Goal: Task Accomplishment & Management: Manage account settings

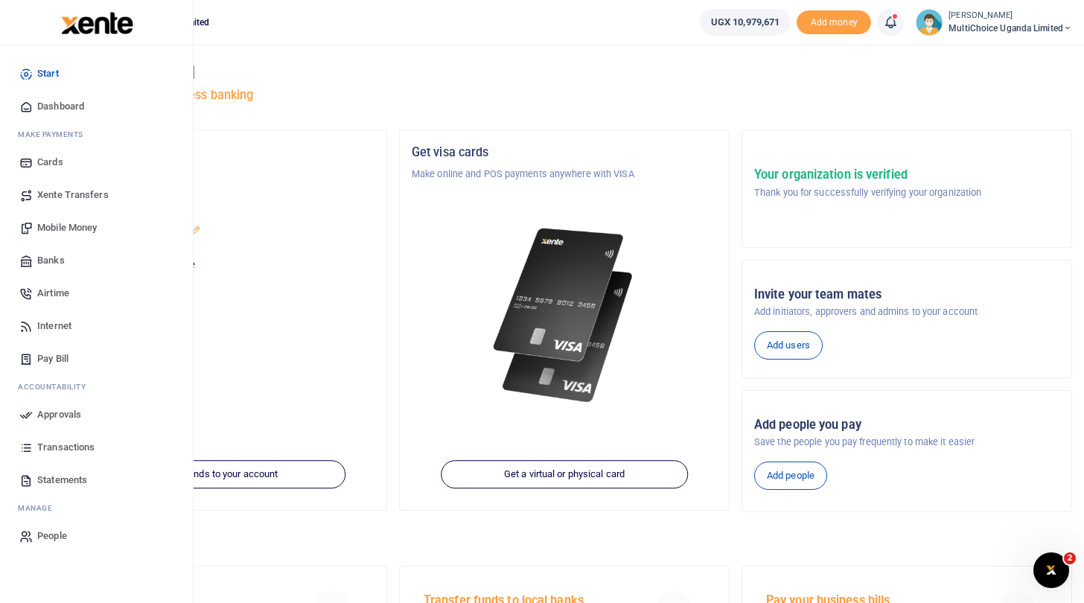
click at [57, 419] on span "Approvals" at bounding box center [59, 414] width 44 height 15
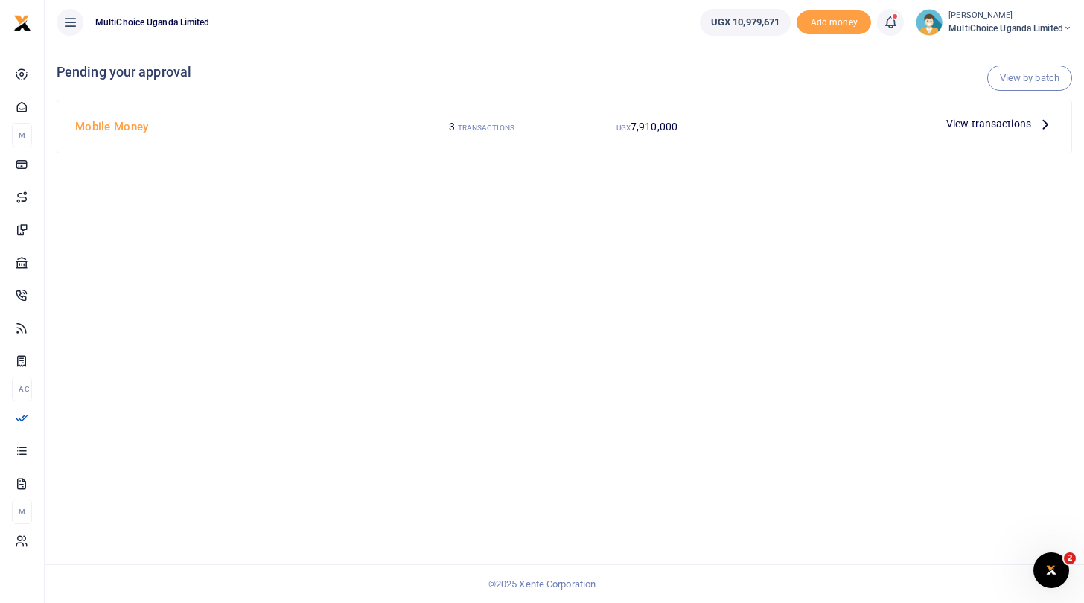
click at [967, 118] on span "View transactions" at bounding box center [989, 123] width 85 height 16
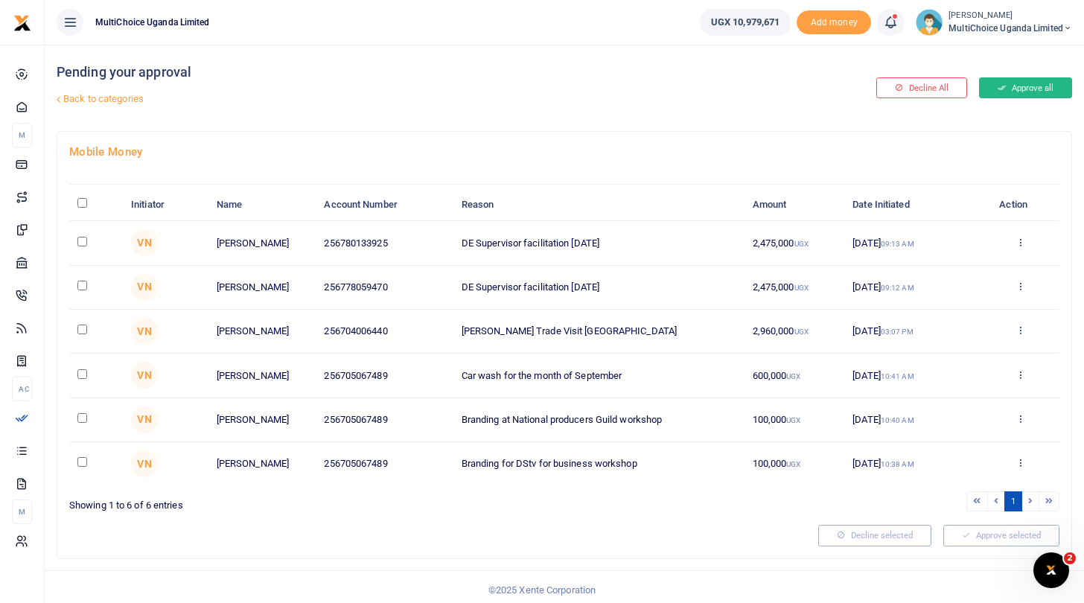
click at [1017, 86] on button "Approve all" at bounding box center [1025, 87] width 93 height 21
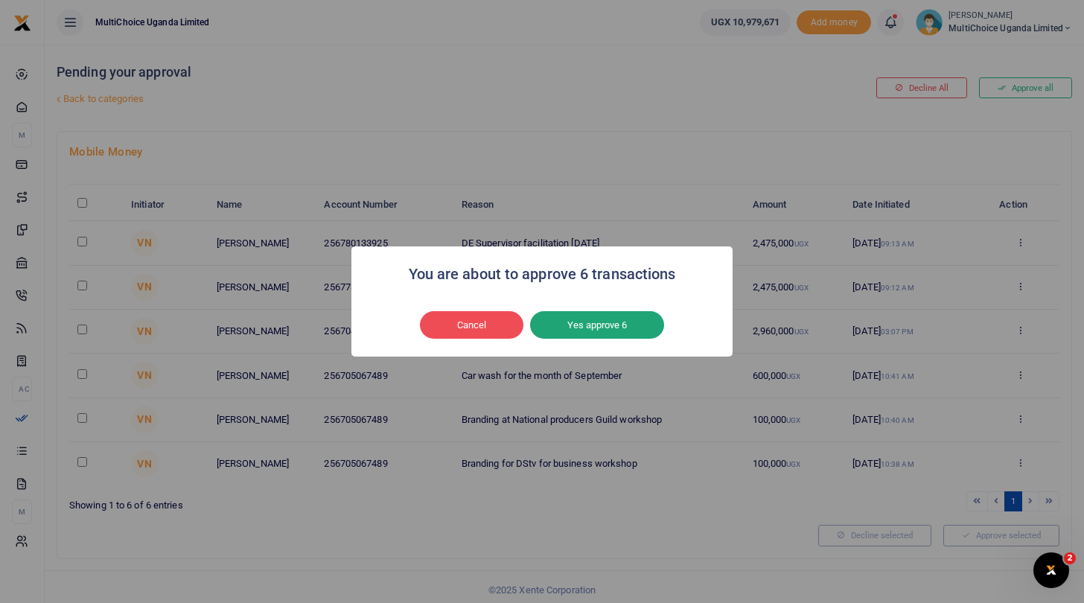
click at [610, 324] on button "Yes approve 6" at bounding box center [597, 325] width 134 height 28
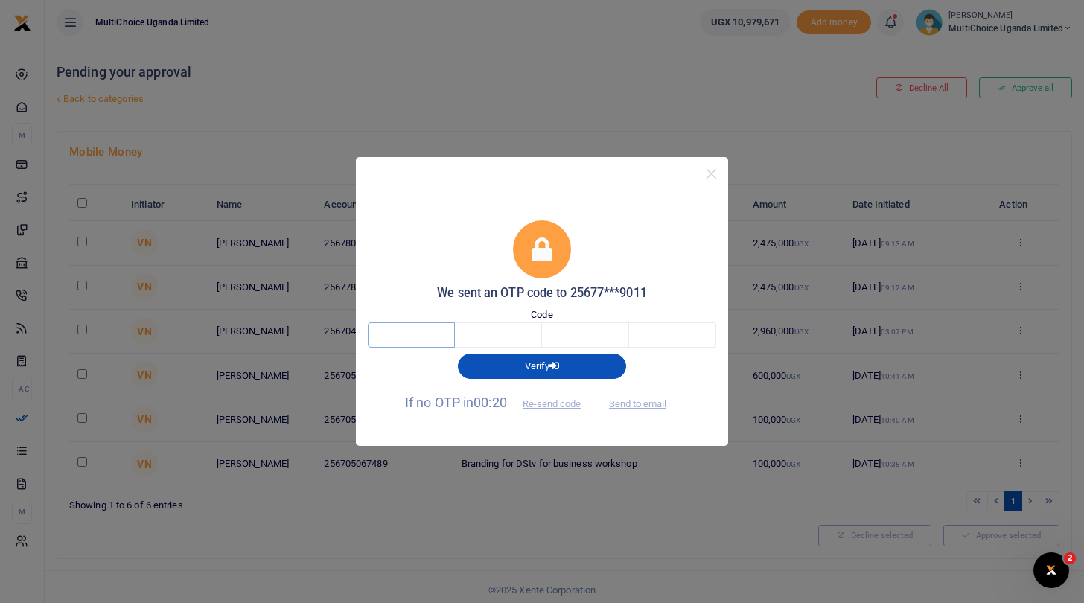
click at [435, 341] on input "text" at bounding box center [411, 335] width 87 height 25
type input "6"
type input "8"
type input "6"
type input "1"
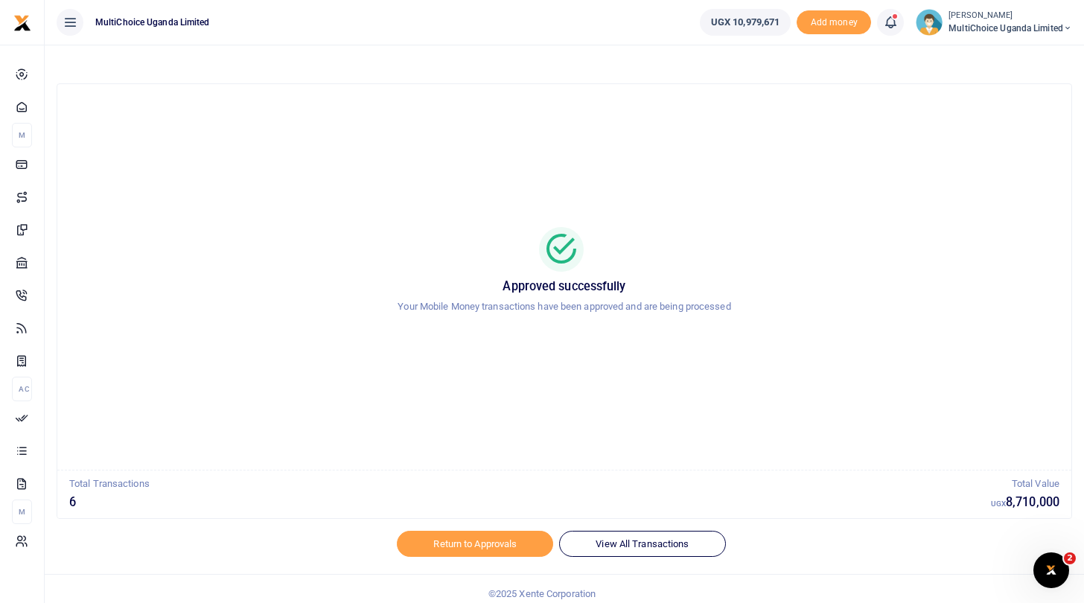
click at [960, 28] on span "MultiChoice Uganda Limited" at bounding box center [1011, 28] width 124 height 13
click at [974, 51] on icon at bounding box center [975, 53] width 12 height 13
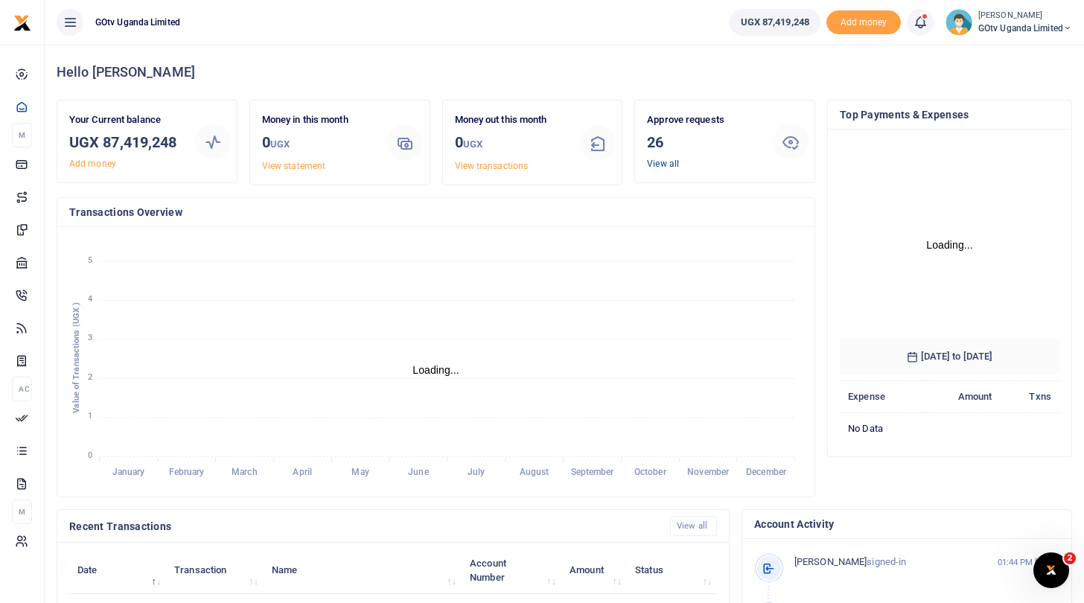
click at [665, 161] on link "View all" at bounding box center [663, 164] width 32 height 10
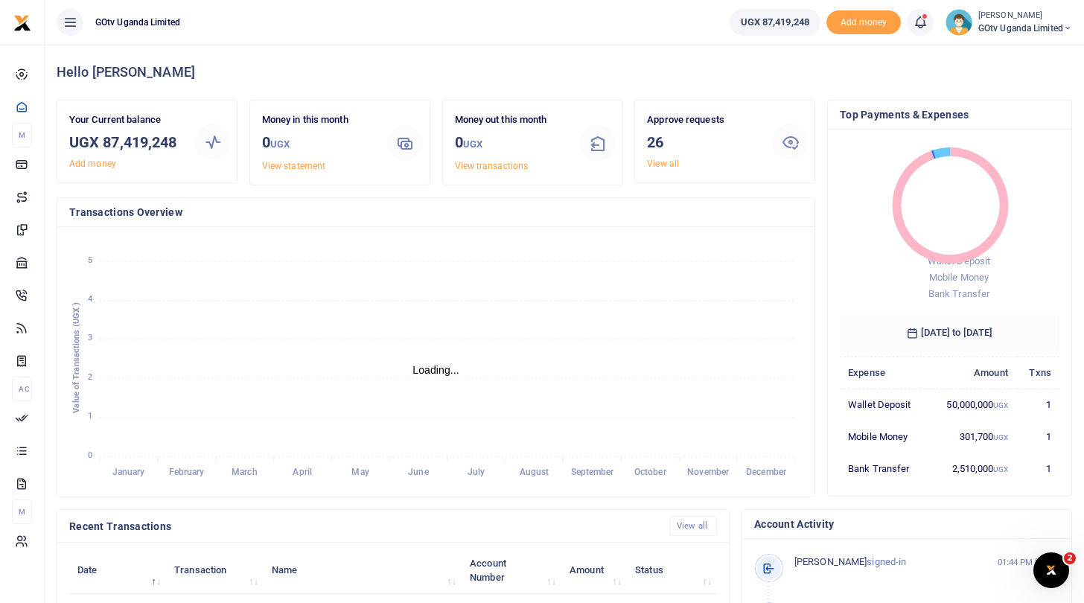
scroll to position [1, 1]
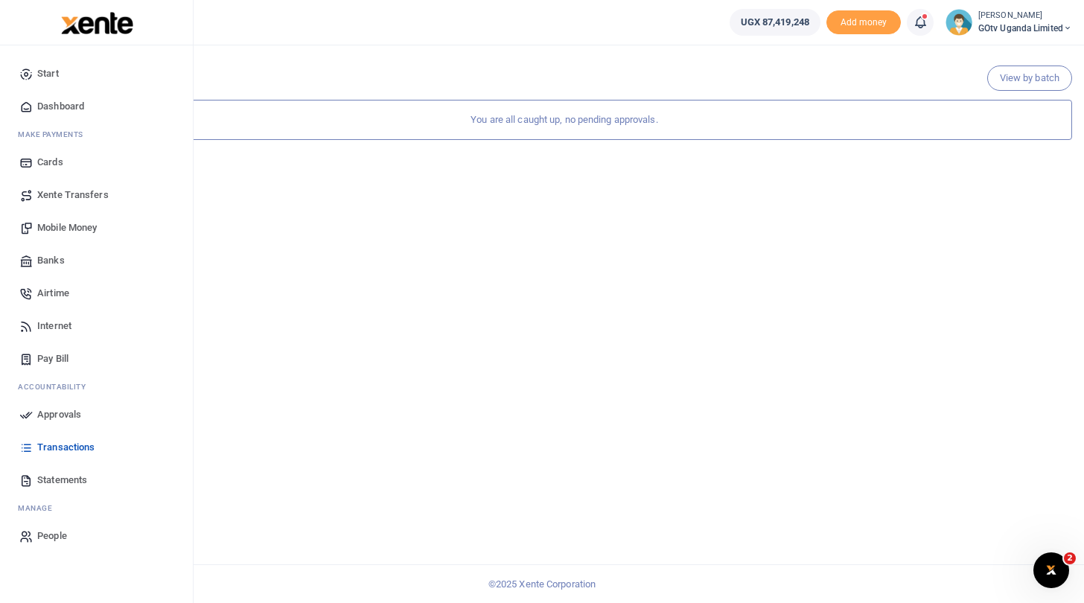
click at [54, 413] on span "Approvals" at bounding box center [59, 414] width 44 height 15
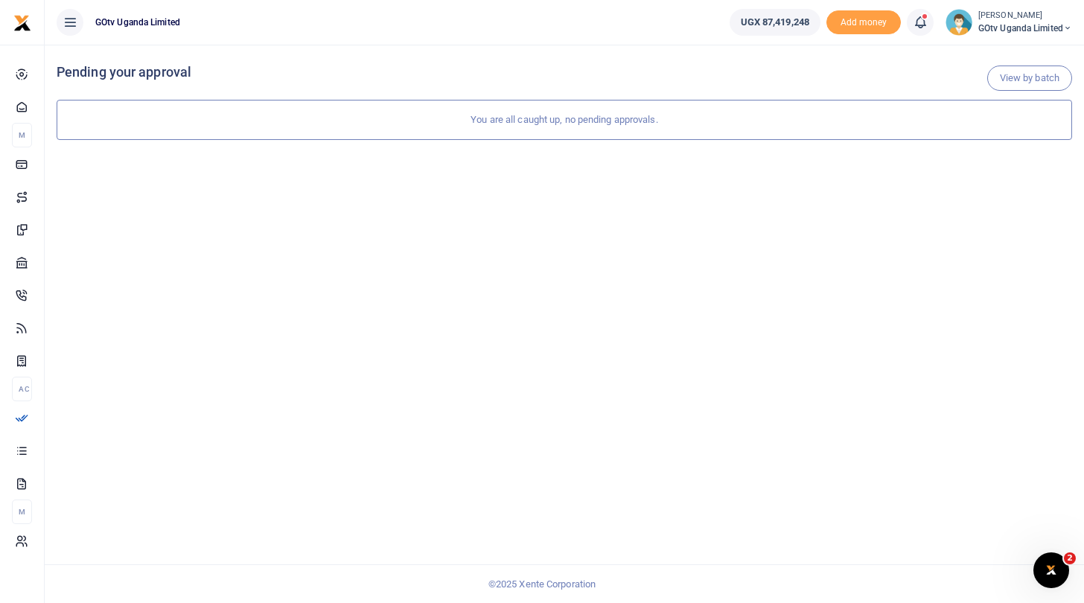
click at [895, 264] on div "View by batch Pending your approval You are all caught up, no pending approvals." at bounding box center [565, 324] width 1040 height 559
click at [990, 31] on span "GOtv Uganda Limited" at bounding box center [1026, 28] width 94 height 13
click at [881, 275] on div "View by batch Pending your approval You are all caught up, no pending approvals." at bounding box center [565, 324] width 1040 height 559
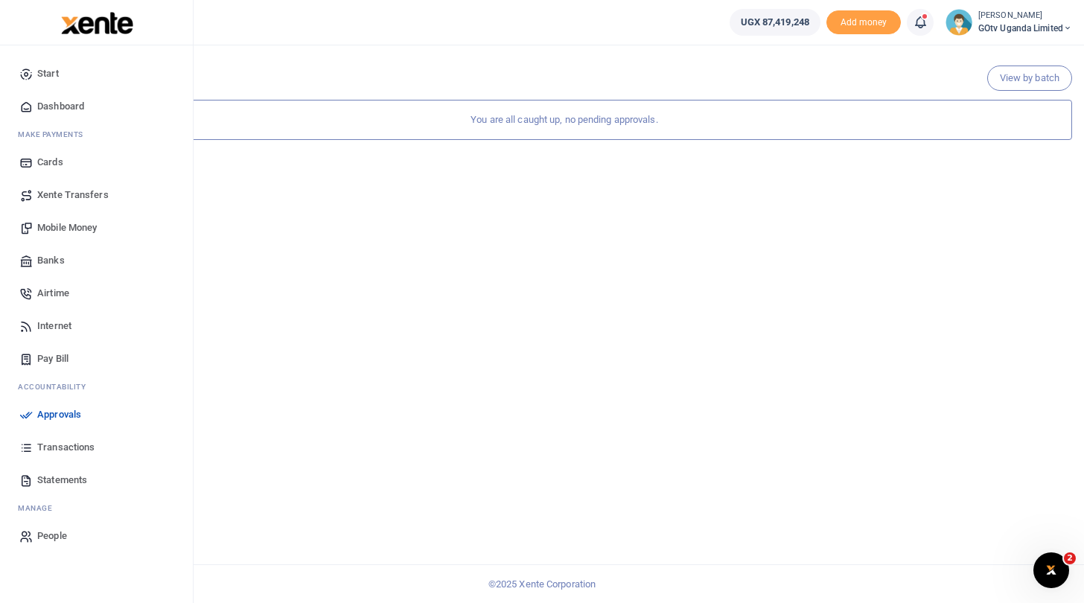
click at [58, 417] on span "Approvals" at bounding box center [59, 414] width 44 height 15
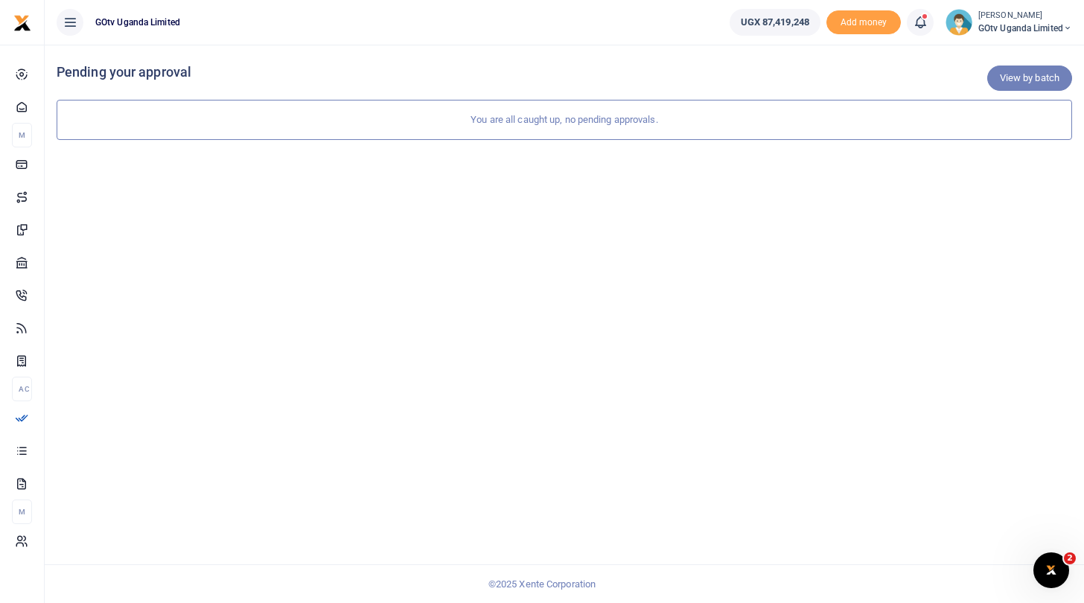
click at [1028, 76] on link "View by batch" at bounding box center [1030, 78] width 85 height 25
click at [1000, 28] on span "GOtv Uganda Limited" at bounding box center [1026, 28] width 94 height 13
click at [1000, 47] on link "Switch accounts" at bounding box center [1017, 54] width 118 height 21
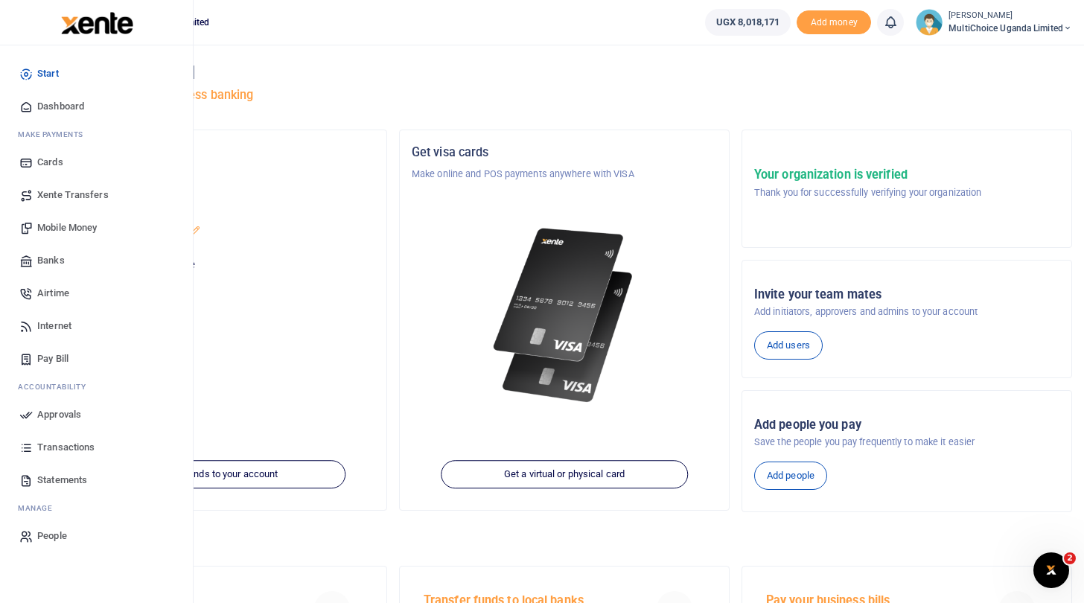
click at [66, 412] on span "Approvals" at bounding box center [59, 414] width 44 height 15
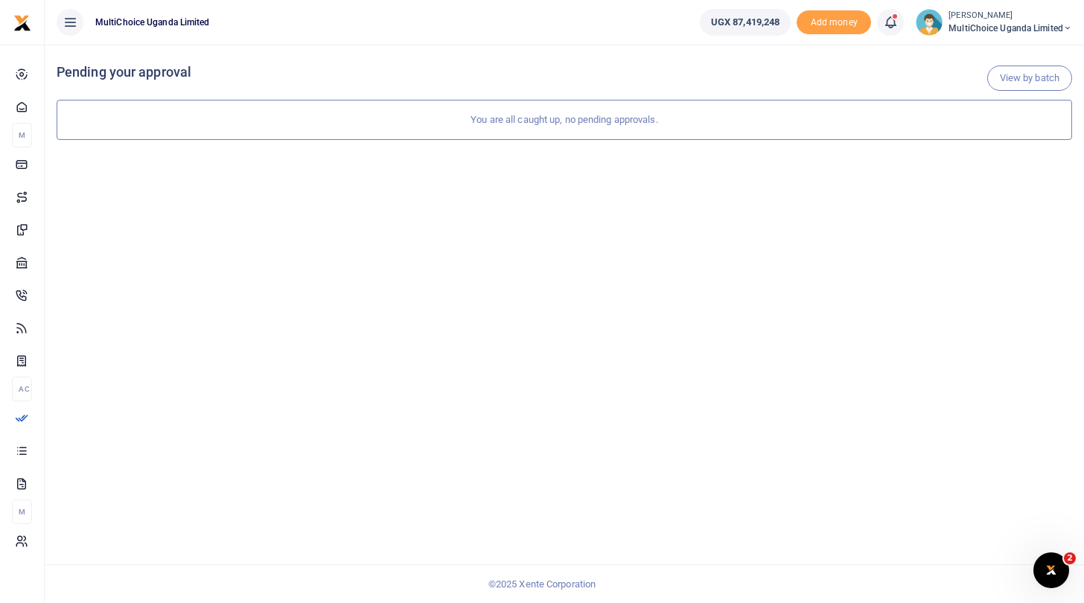
click at [992, 27] on span "MultiChoice Uganda Limited" at bounding box center [1011, 28] width 124 height 13
click at [930, 195] on div "View by batch Pending your approval You are all caught up, no pending approvals." at bounding box center [565, 324] width 1040 height 559
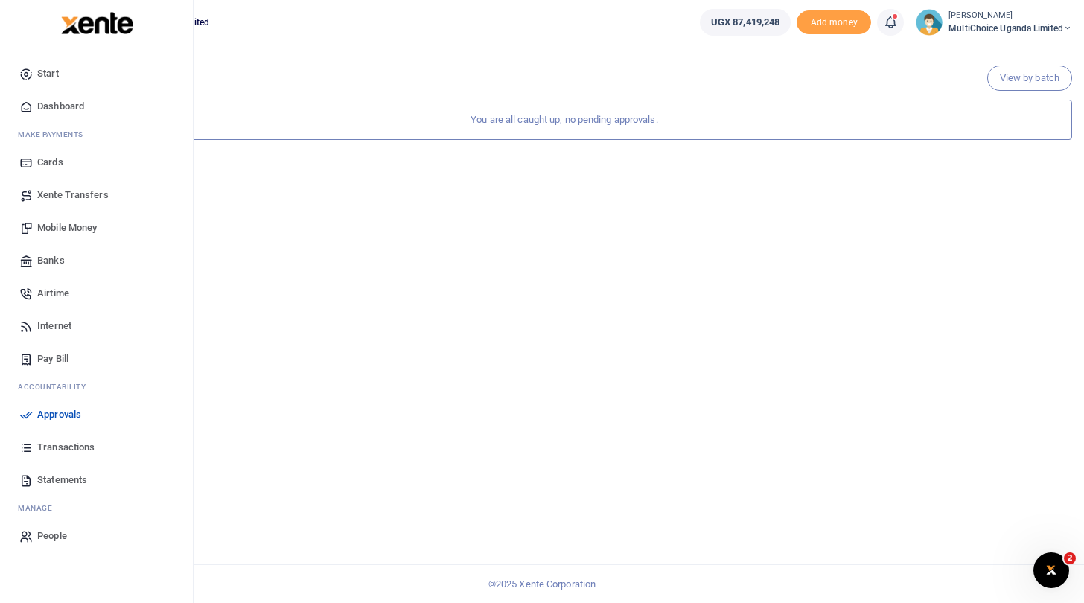
click at [66, 413] on span "Approvals" at bounding box center [59, 414] width 44 height 15
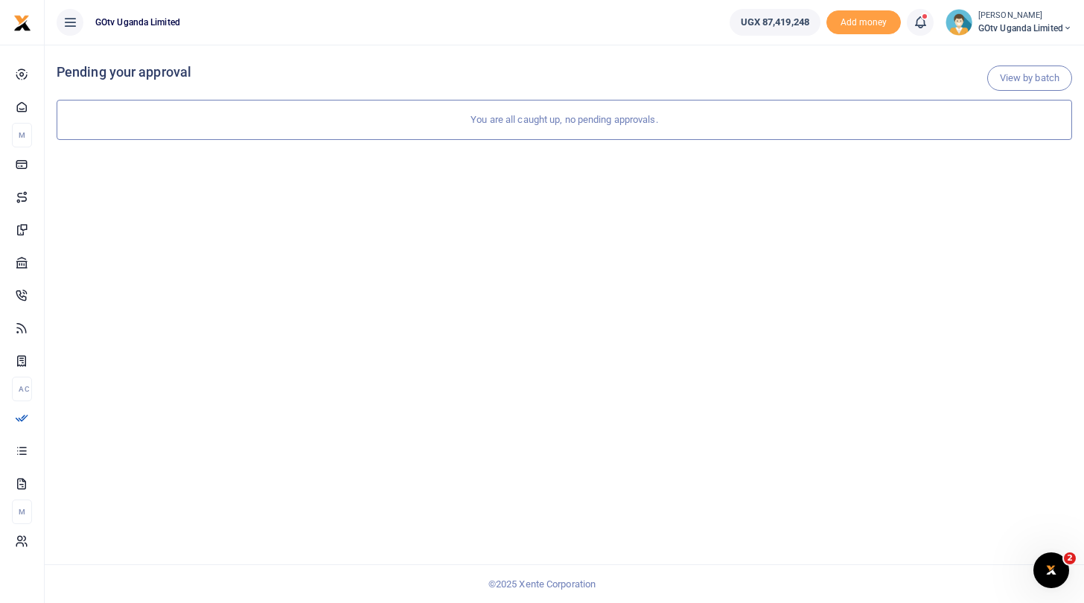
click at [1027, 23] on span "GOtv Uganda Limited" at bounding box center [1026, 28] width 94 height 13
click at [1008, 57] on link "Switch accounts" at bounding box center [1017, 54] width 118 height 21
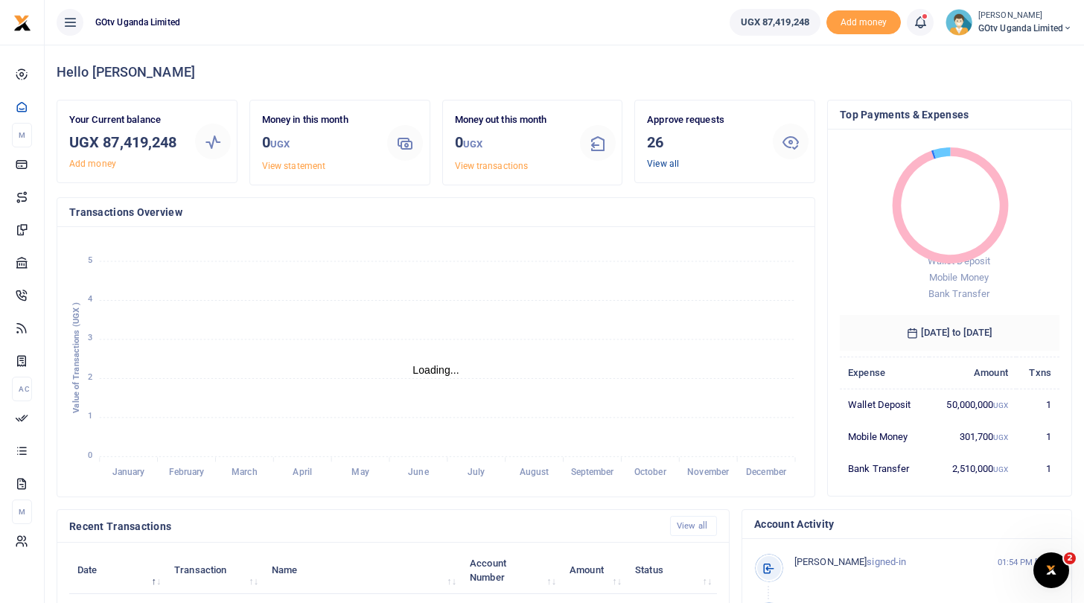
scroll to position [1, 1]
click at [658, 163] on link "View all" at bounding box center [663, 164] width 32 height 10
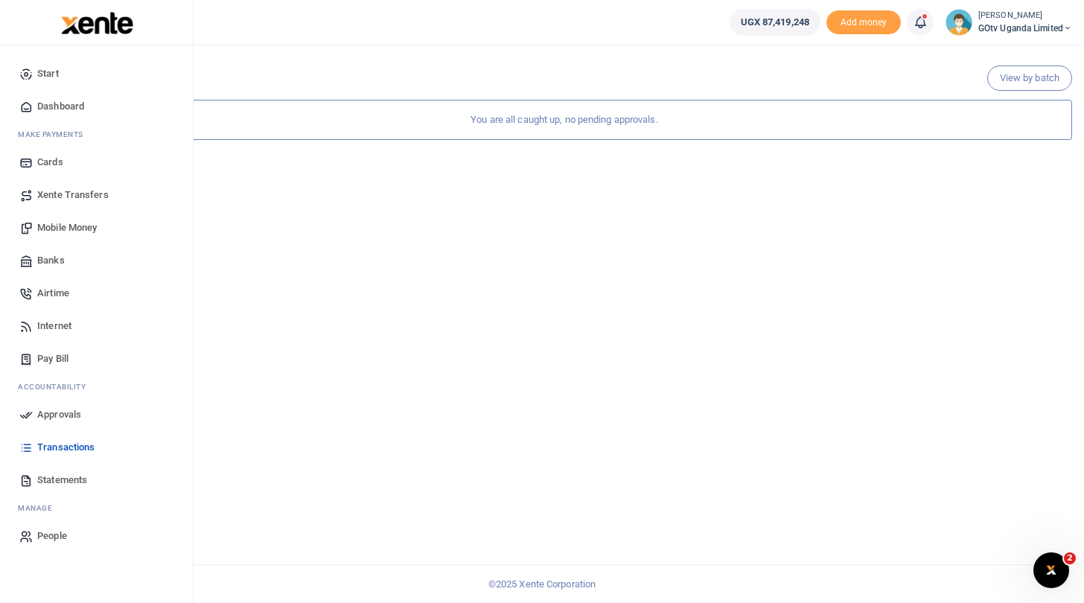
click at [45, 413] on span "Approvals" at bounding box center [59, 414] width 44 height 15
click at [46, 410] on span "Approvals" at bounding box center [59, 414] width 44 height 15
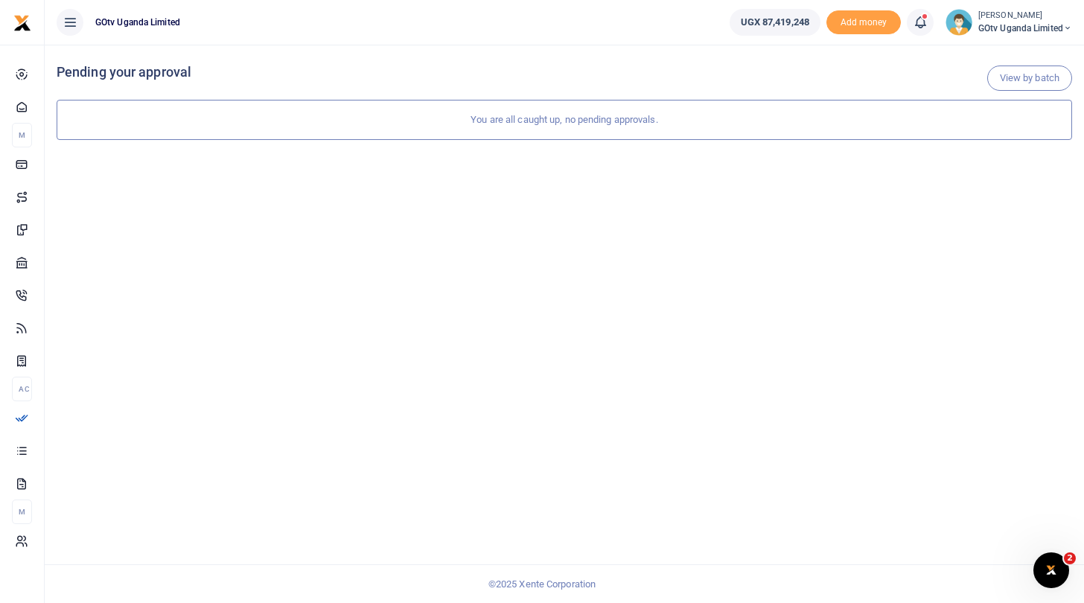
click at [983, 25] on span "GOtv Uganda Limited" at bounding box center [1026, 28] width 94 height 13
click at [995, 48] on link "Switch accounts" at bounding box center [1017, 54] width 118 height 21
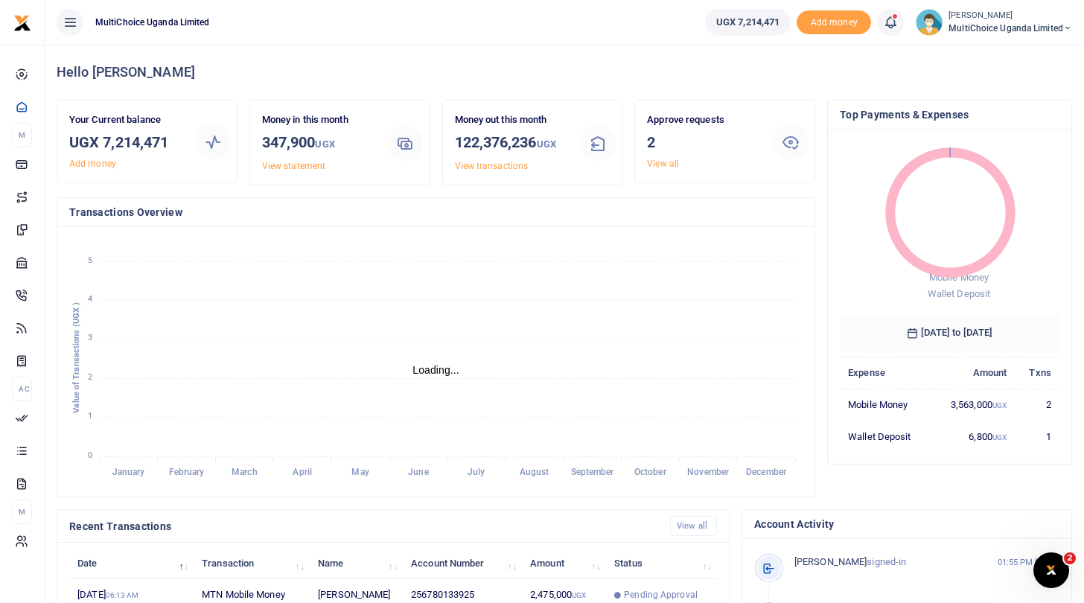
scroll to position [1, 1]
click at [652, 166] on link "View all" at bounding box center [663, 164] width 32 height 10
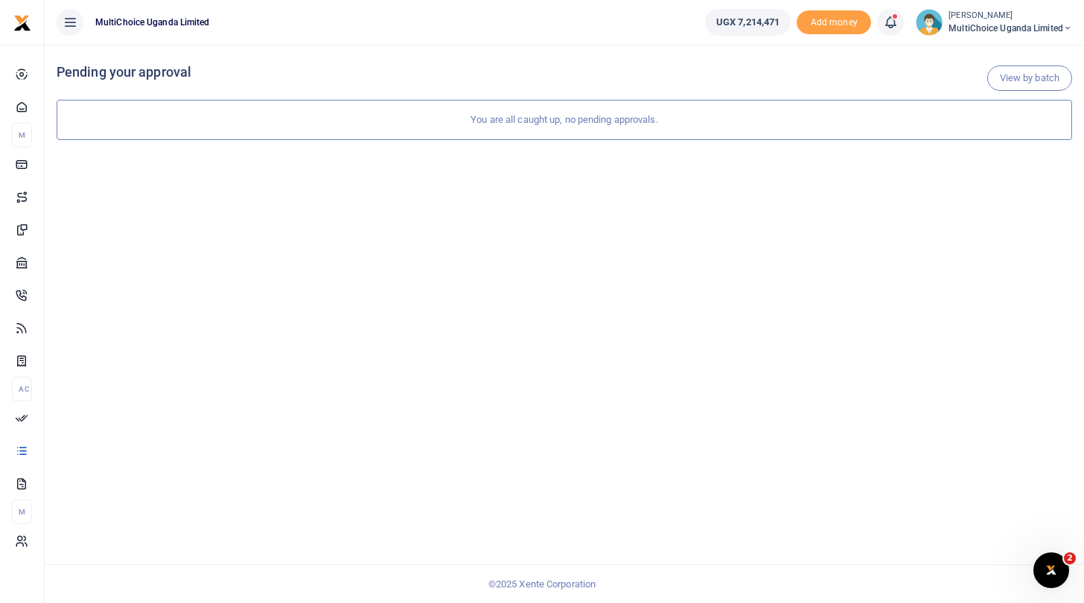
click at [978, 28] on span "MultiChoice Uganda Limited" at bounding box center [1011, 28] width 124 height 13
click at [990, 57] on link "Switch accounts" at bounding box center [1016, 54] width 118 height 21
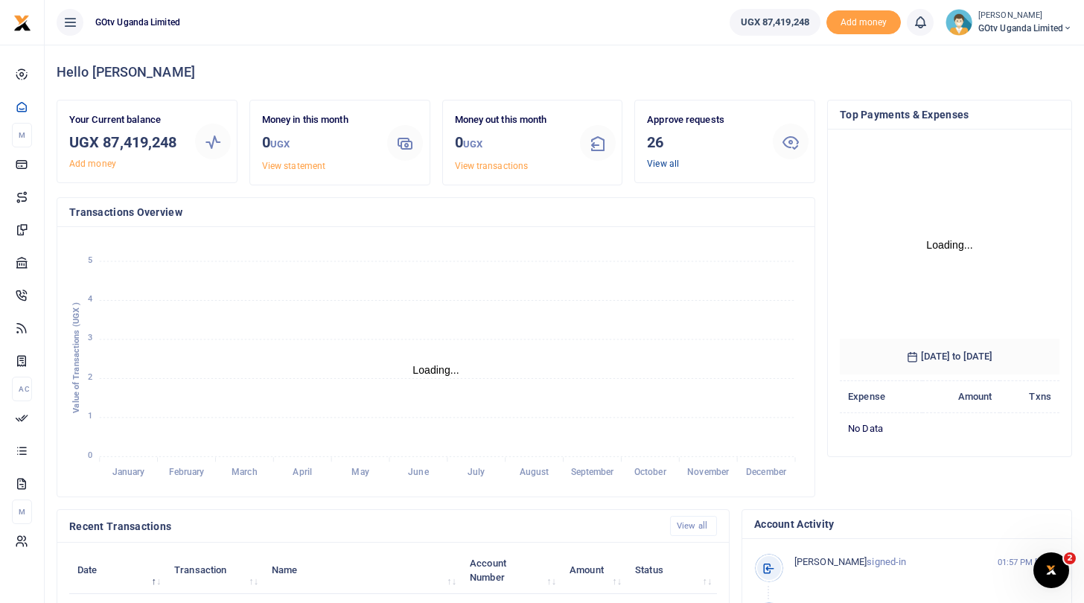
click at [658, 162] on link "View all" at bounding box center [663, 164] width 32 height 10
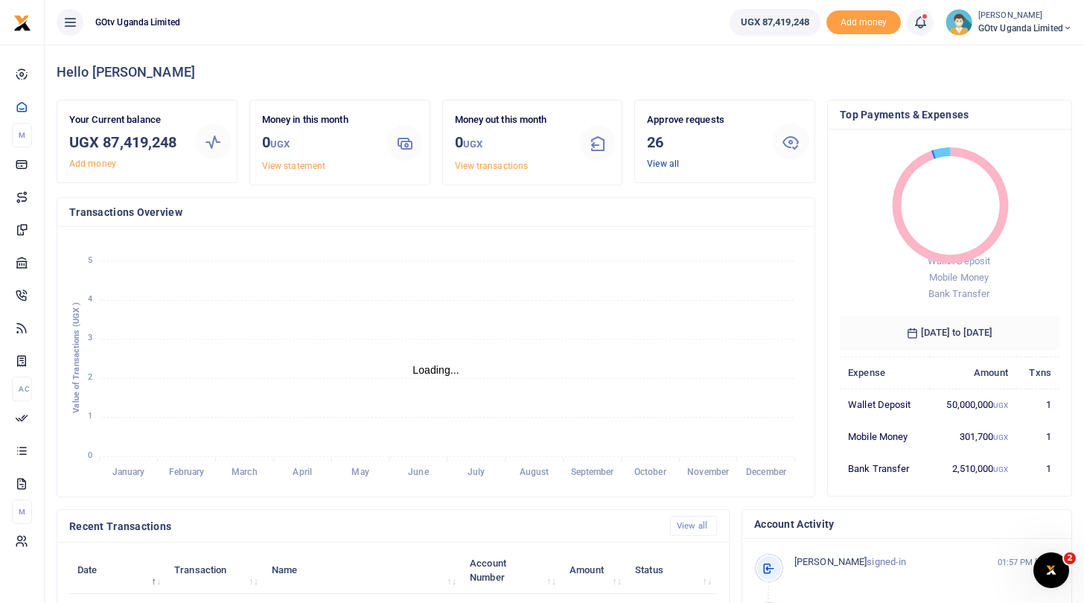
scroll to position [1, 1]
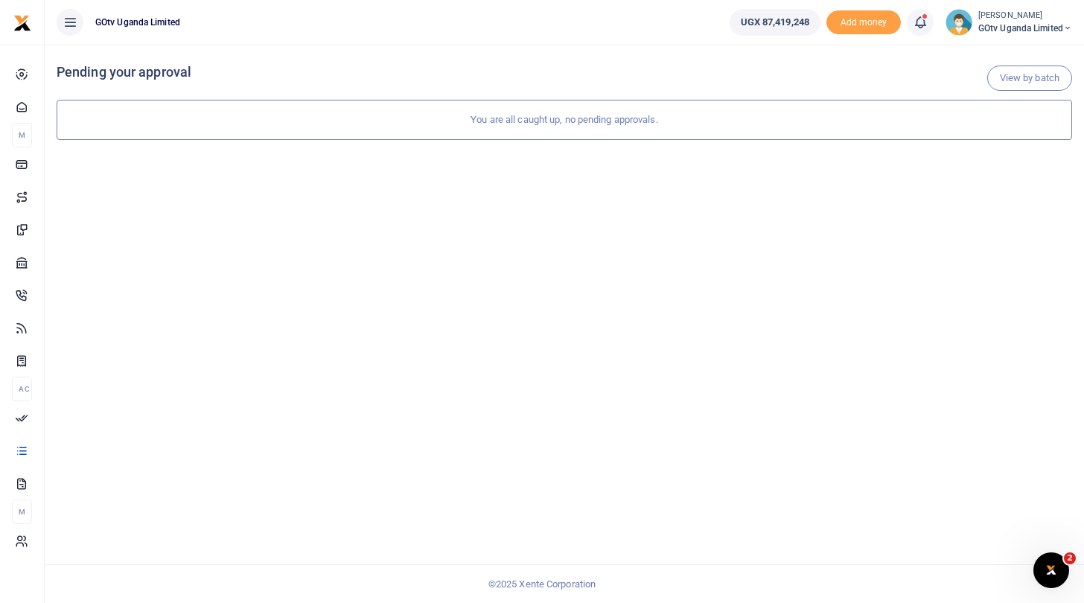
click at [998, 25] on span "GOtv Uganda Limited" at bounding box center [1026, 28] width 94 height 13
click at [994, 130] on link "Logout" at bounding box center [1017, 136] width 118 height 21
